Goal: Obtain resource: Download file/media

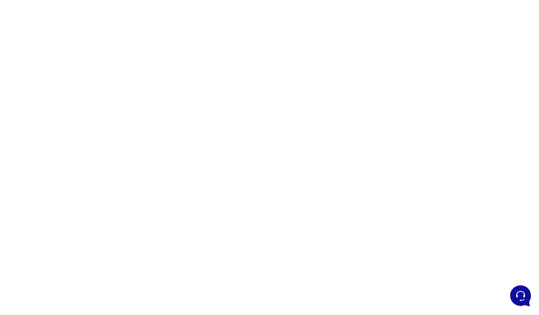
scroll to position [26, 0]
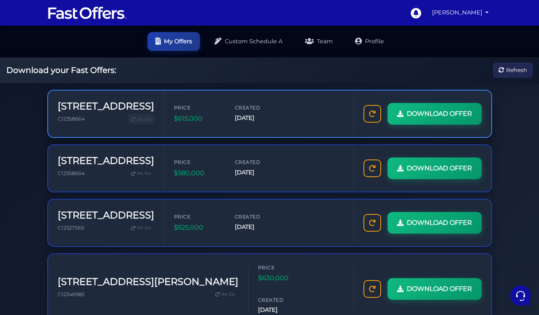
click at [137, 115] on span "Re-Do" at bounding box center [144, 118] width 14 height 7
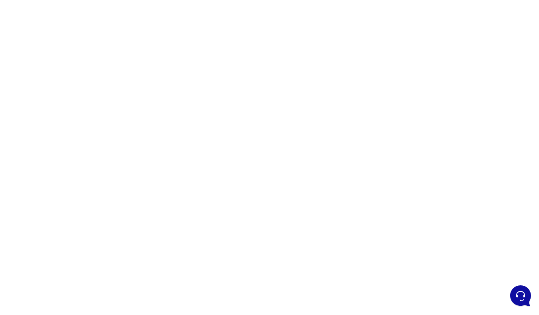
scroll to position [26, 0]
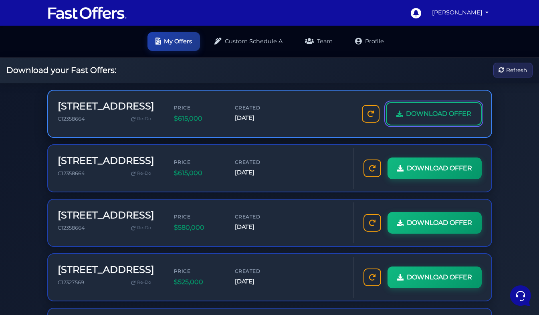
click at [406, 119] on span "DOWNLOAD OFFER" at bounding box center [438, 114] width 65 height 10
